Goal: Find specific page/section: Find specific page/section

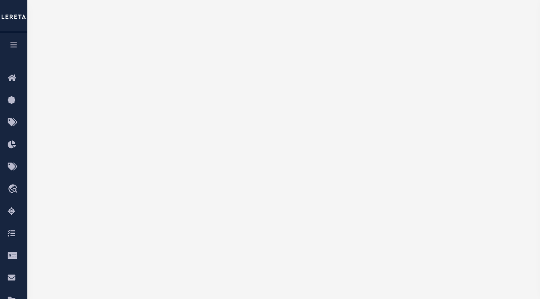
scroll to position [85, 0]
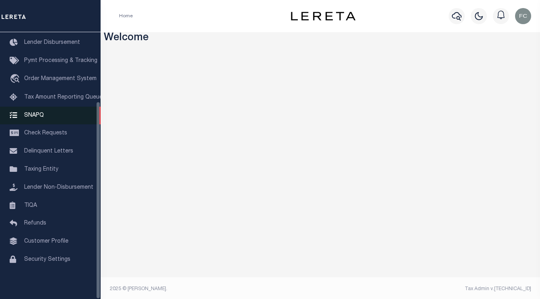
scroll to position [93, 0]
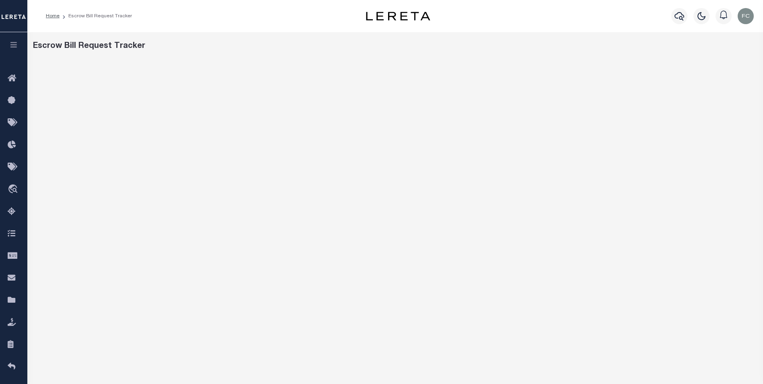
scroll to position [0, 0]
click at [11, 75] on icon at bounding box center [14, 79] width 13 height 10
click at [10, 77] on icon at bounding box center [14, 79] width 13 height 10
click at [53, 76] on span "Home" at bounding box center [44, 79] width 41 height 22
